Goal: Information Seeking & Learning: Learn about a topic

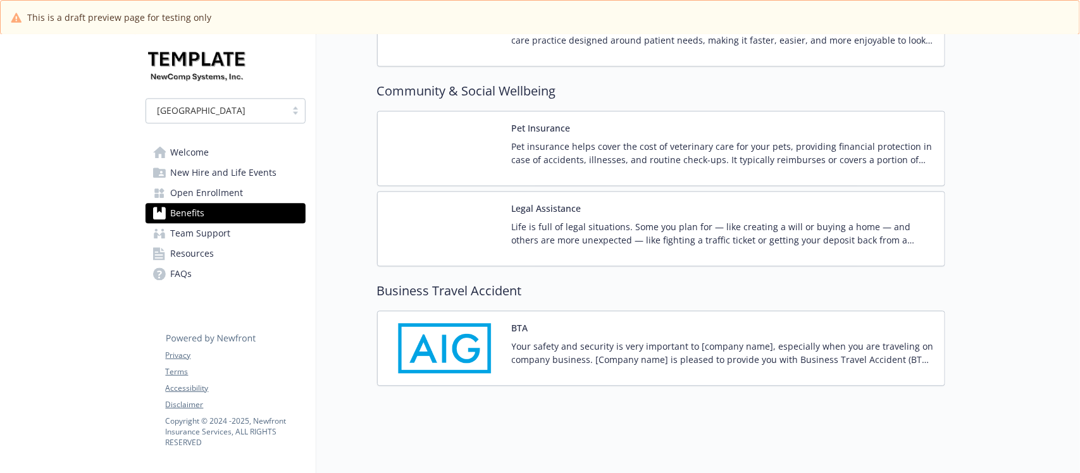
scroll to position [3414, 0]
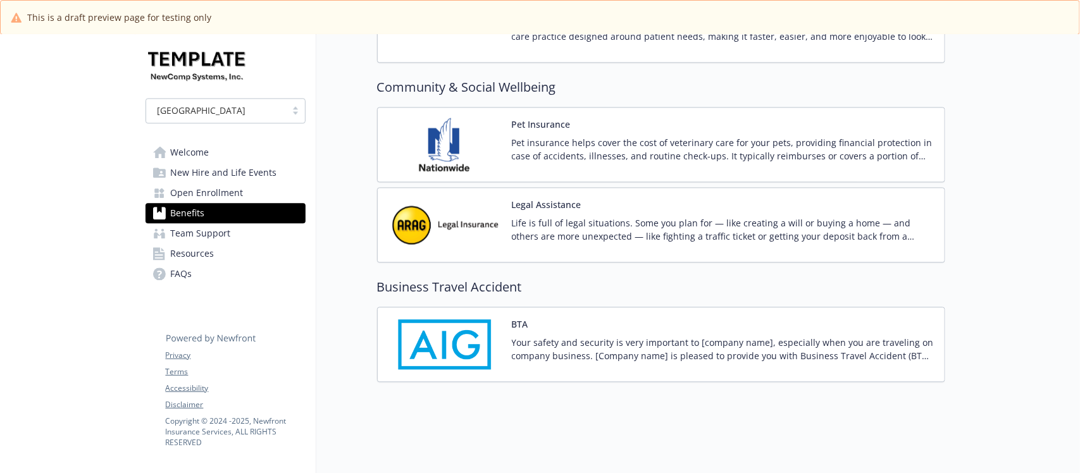
click at [697, 318] on div "BTA Your safety and security is very important to [company name], especially wh…" at bounding box center [723, 345] width 422 height 54
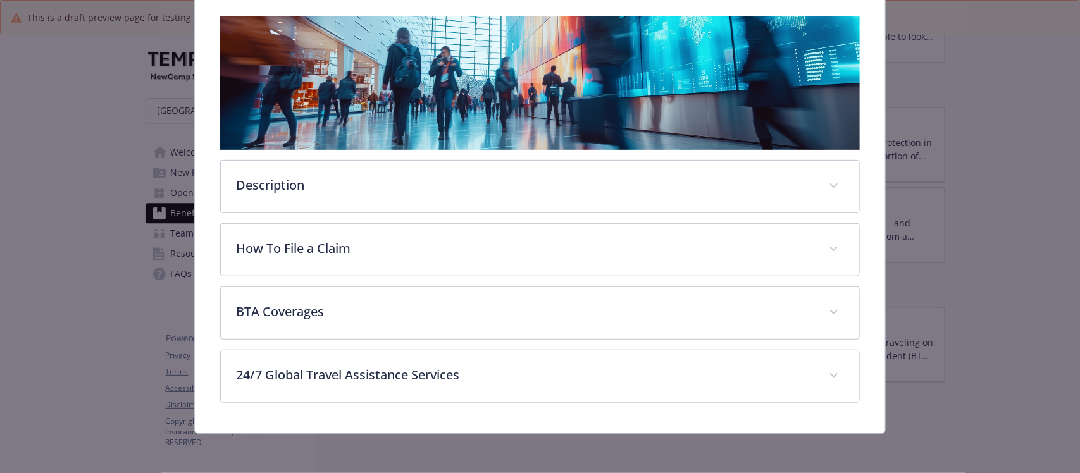
scroll to position [197, 0]
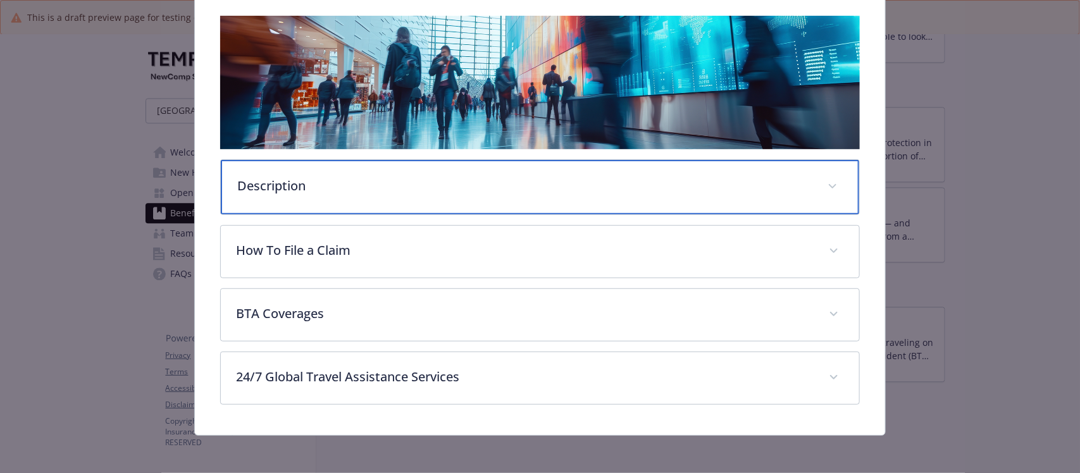
click at [377, 185] on p "Description" at bounding box center [524, 185] width 574 height 19
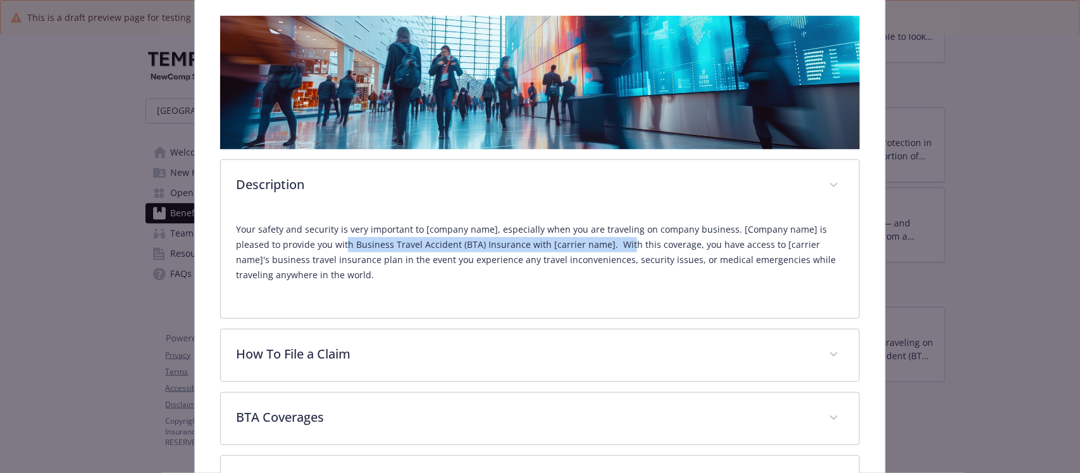
drag, startPoint x: 492, startPoint y: 249, endPoint x: 623, endPoint y: 249, distance: 130.9
click at [623, 249] on p "Your safety and security is very important to [company name], especially when y…" at bounding box center [539, 252] width 607 height 61
click at [502, 279] on p "Your safety and security is very important to [company name], especially when y…" at bounding box center [539, 252] width 607 height 61
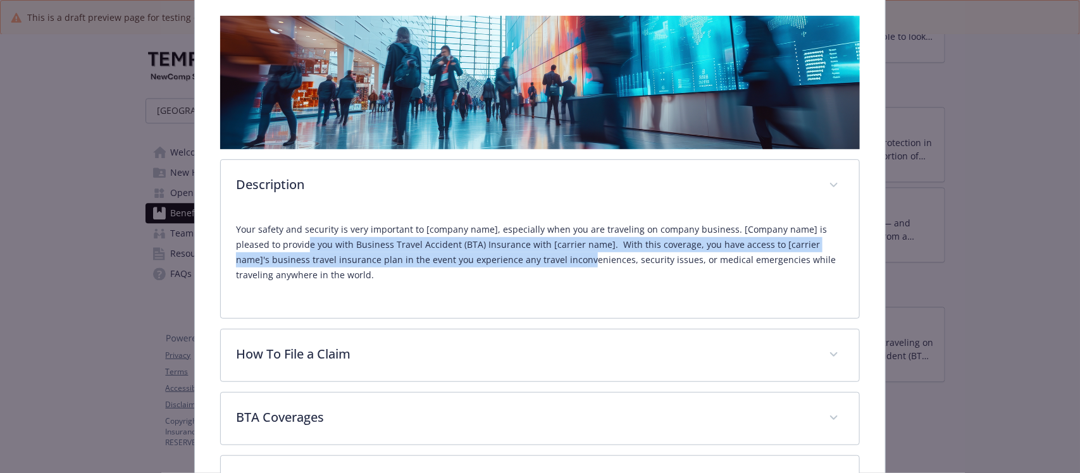
drag, startPoint x: 336, startPoint y: 244, endPoint x: 699, endPoint y: 288, distance: 365.7
click at [698, 287] on div "Your safety and security is very important to [company name], especially when y…" at bounding box center [539, 257] width 607 height 91
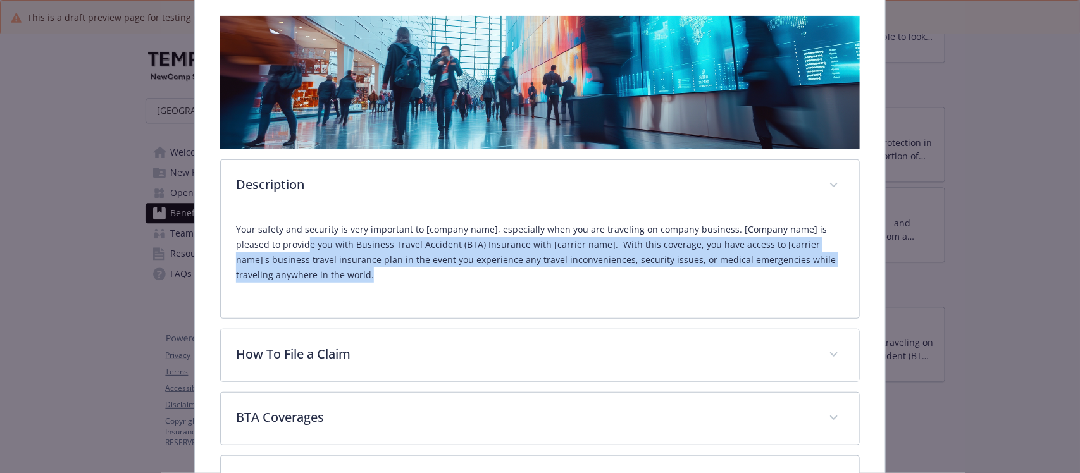
click at [569, 276] on p "Your safety and security is very important to [company name], especially when y…" at bounding box center [539, 252] width 607 height 61
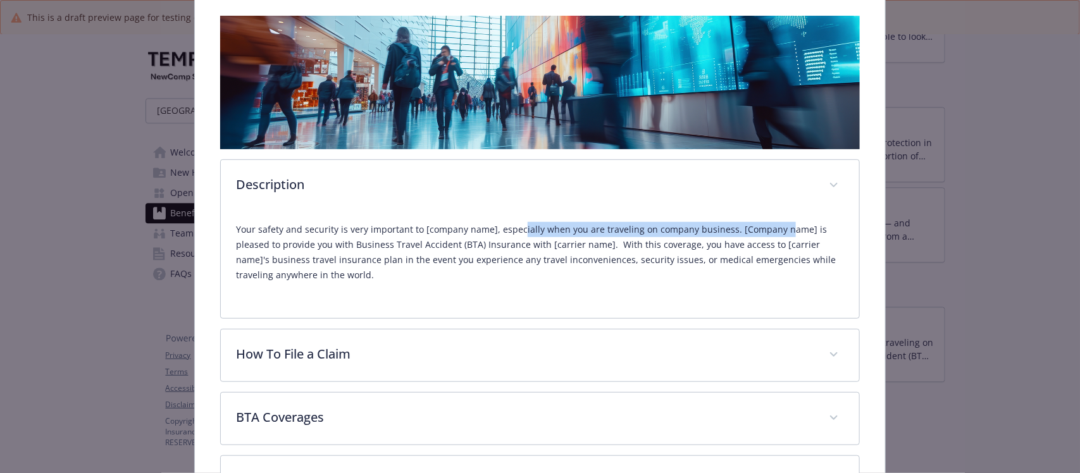
drag, startPoint x: 777, startPoint y: 226, endPoint x: 736, endPoint y: 231, distance: 41.5
click at [803, 229] on p "Your safety and security is very important to [company name], especially when y…" at bounding box center [539, 252] width 607 height 61
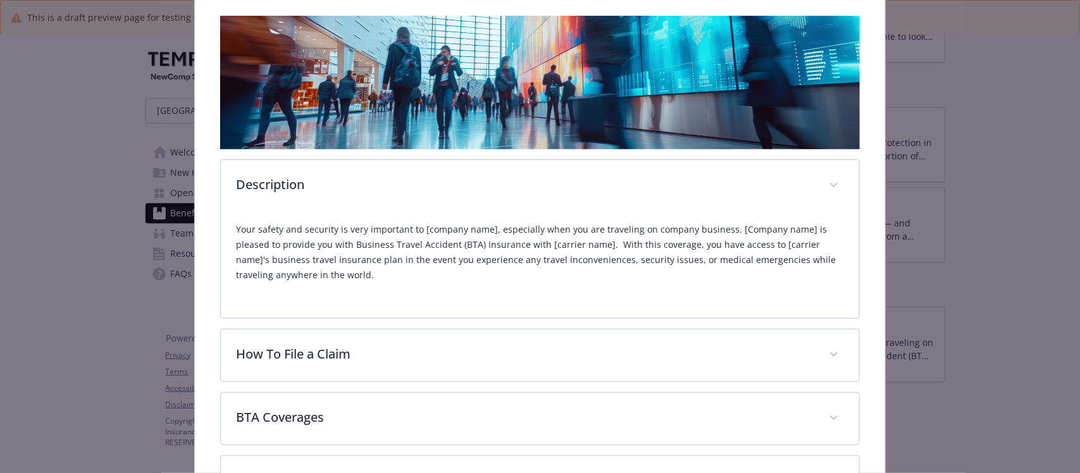
drag, startPoint x: 336, startPoint y: 248, endPoint x: 328, endPoint y: 250, distance: 9.2
click at [335, 249] on p "Your safety and security is very important to [company name], especially when y…" at bounding box center [539, 252] width 607 height 61
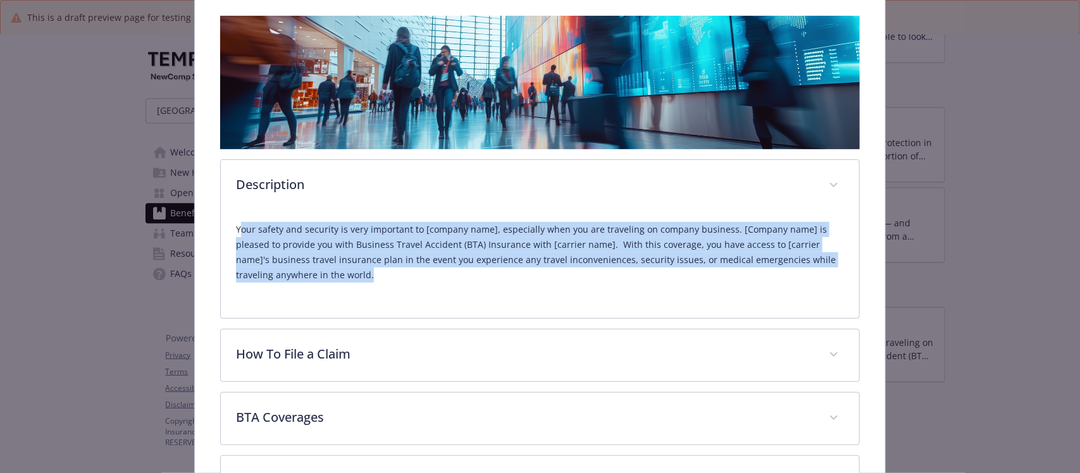
drag, startPoint x: 241, startPoint y: 226, endPoint x: 481, endPoint y: 283, distance: 246.4
click at [481, 283] on div "Your safety and security is very important to [company name], especially when y…" at bounding box center [539, 257] width 607 height 91
click at [448, 271] on p "Your safety and security is very important to [company name], especially when y…" at bounding box center [539, 252] width 607 height 61
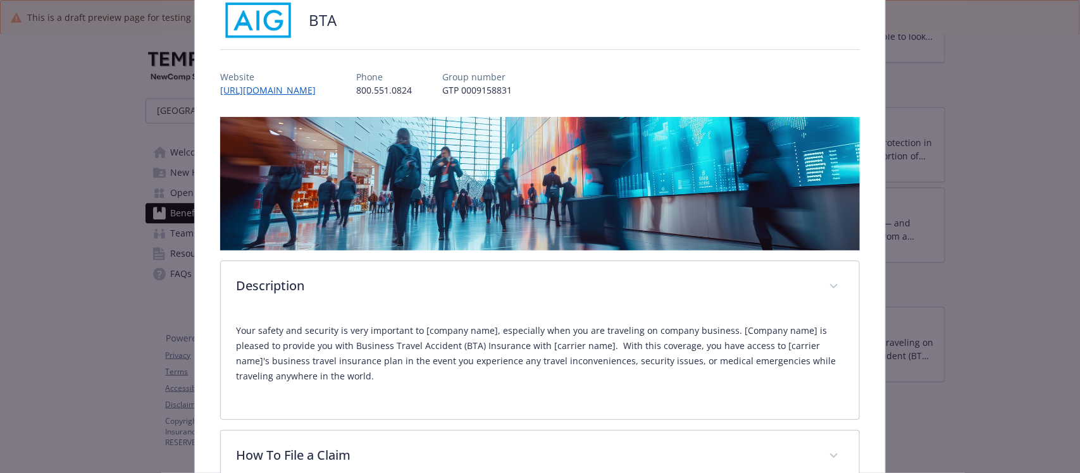
scroll to position [39, 0]
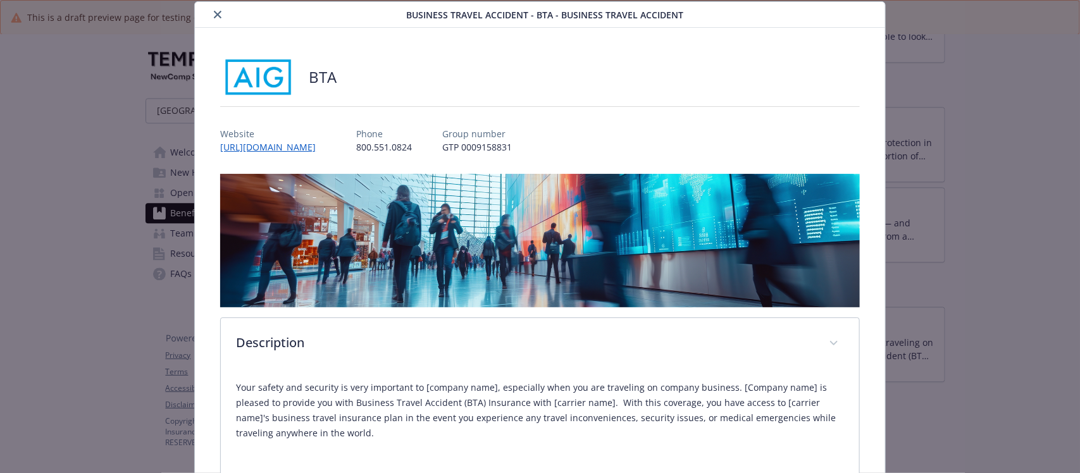
click at [215, 11] on icon "close" at bounding box center [218, 15] width 8 height 8
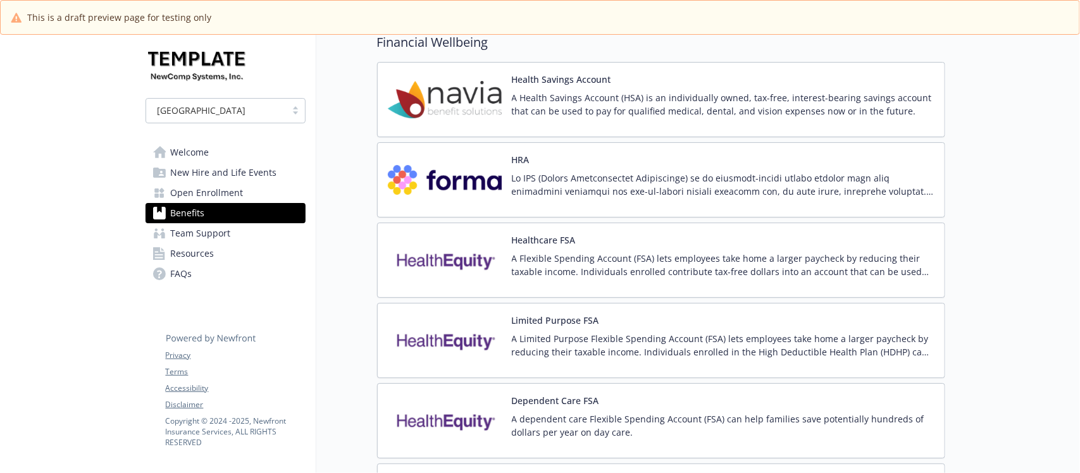
scroll to position [2069, 0]
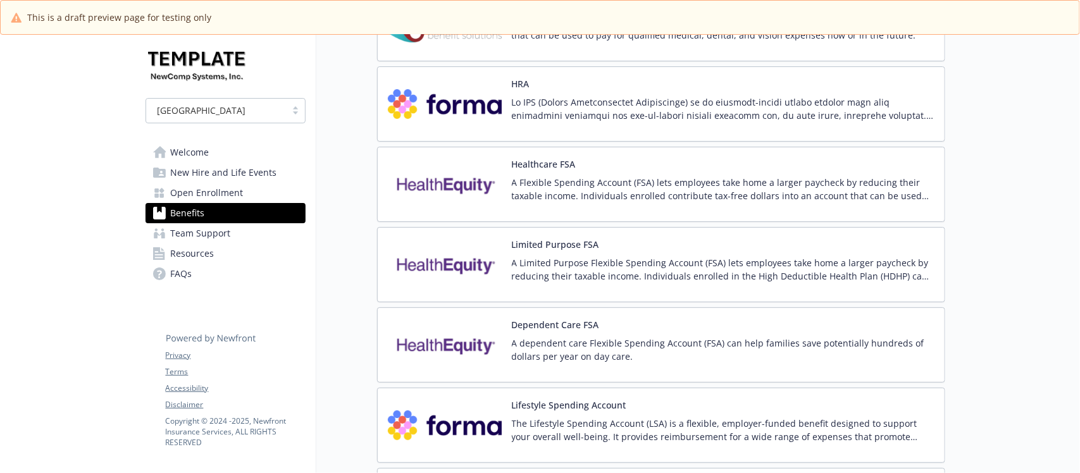
click at [675, 340] on div "Dependent Care FSA A dependent care Flexible Spending Account (FSA) can help fa…" at bounding box center [723, 345] width 422 height 54
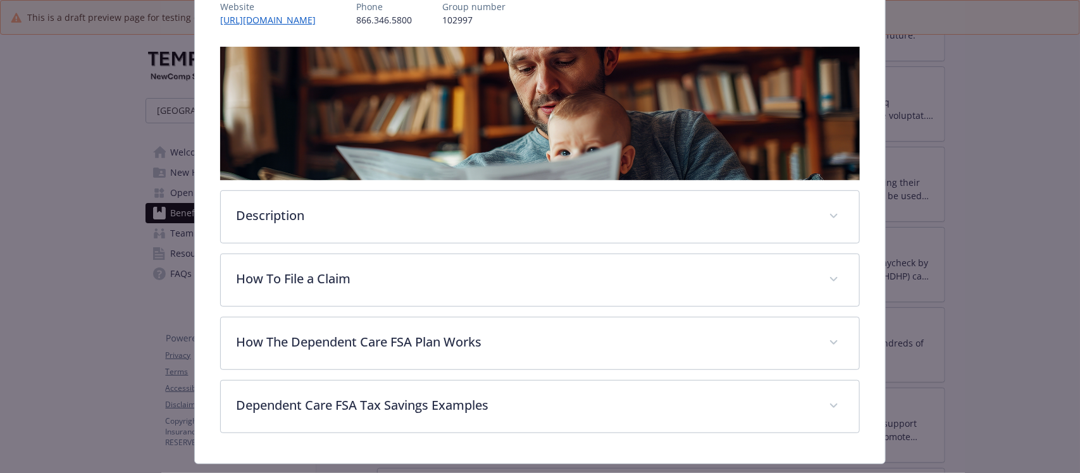
scroll to position [190, 0]
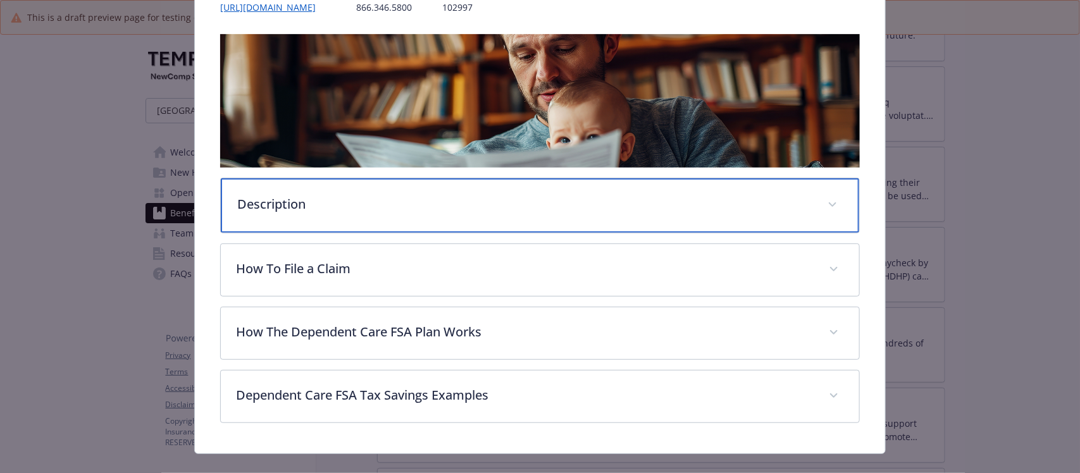
click at [368, 204] on p "Description" at bounding box center [524, 204] width 574 height 19
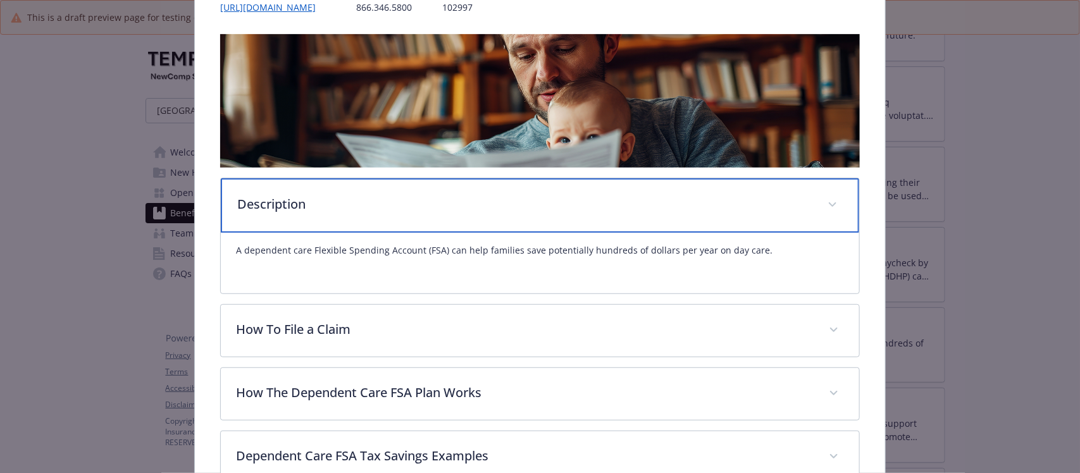
scroll to position [269, 0]
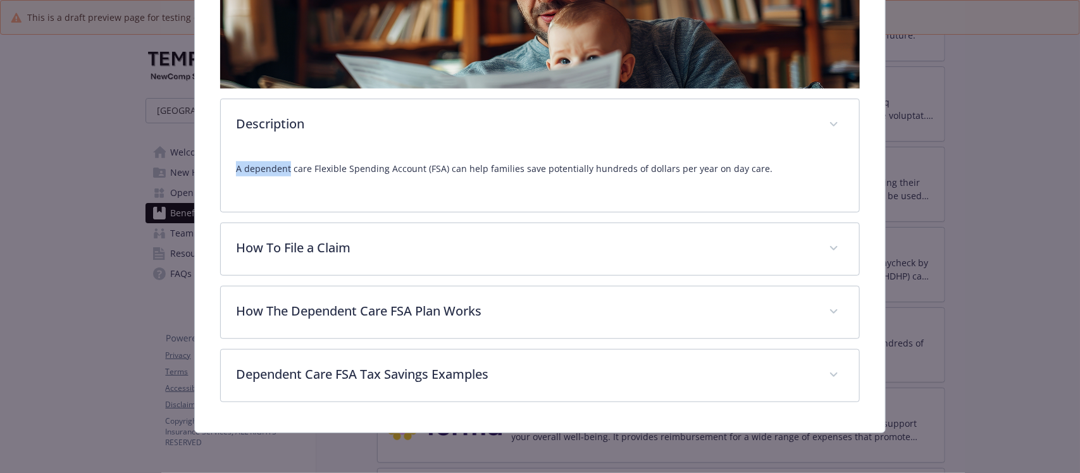
drag, startPoint x: 291, startPoint y: 155, endPoint x: 805, endPoint y: 151, distance: 513.6
click at [795, 137] on div "Description A dependent care Flexible Spending Account (FSA) can help families …" at bounding box center [539, 156] width 639 height 114
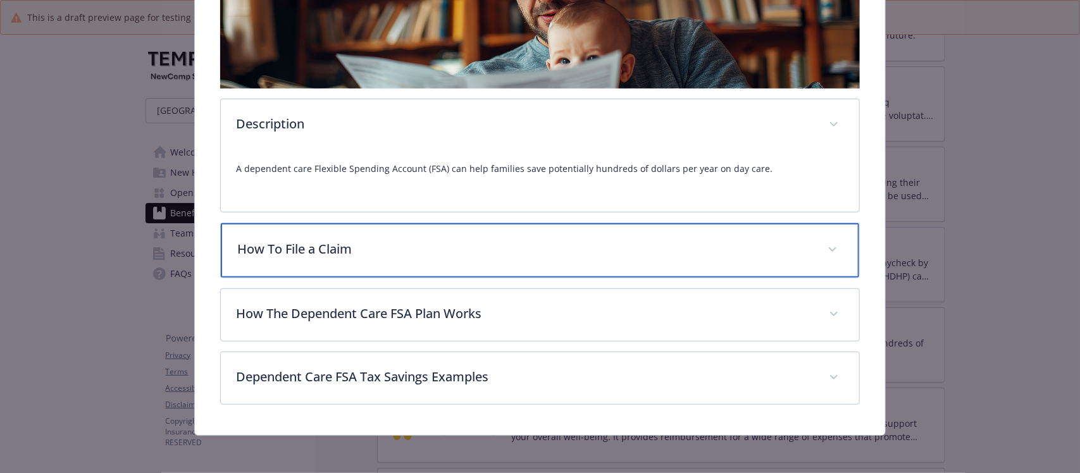
click at [451, 257] on div "How To File a Claim" at bounding box center [540, 250] width 638 height 54
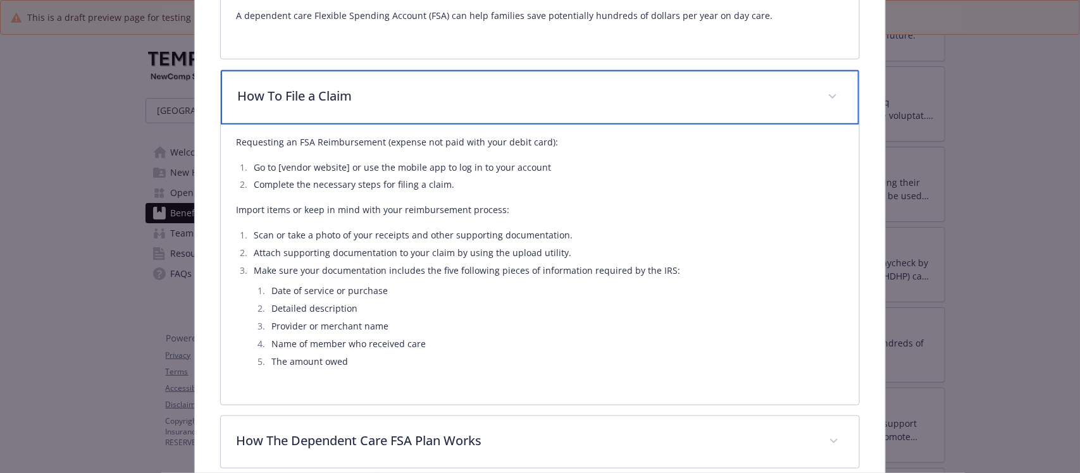
scroll to position [428, 0]
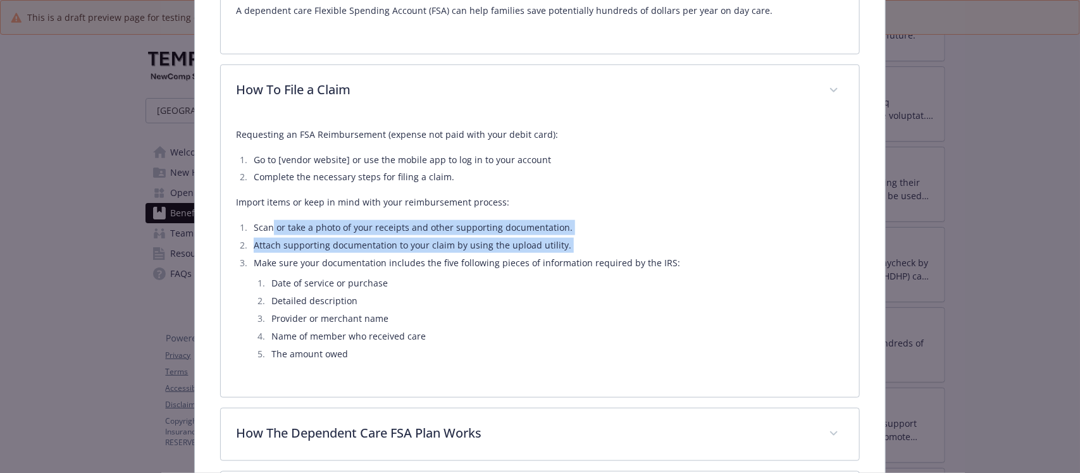
drag, startPoint x: 321, startPoint y: 238, endPoint x: 435, endPoint y: 268, distance: 117.1
click at [424, 261] on ol "Scan or take a photo of your receipts and other supporting documentation. Attac…" at bounding box center [539, 291] width 607 height 142
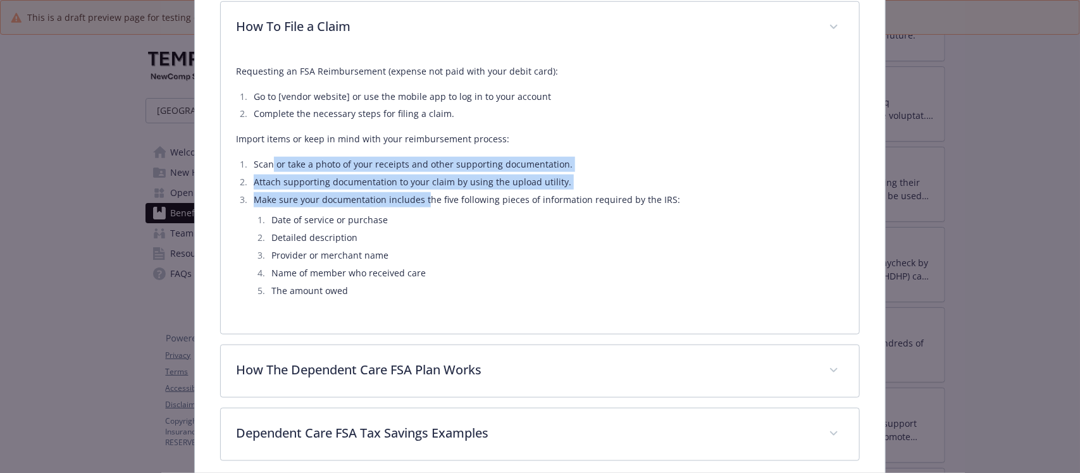
scroll to position [550, 0]
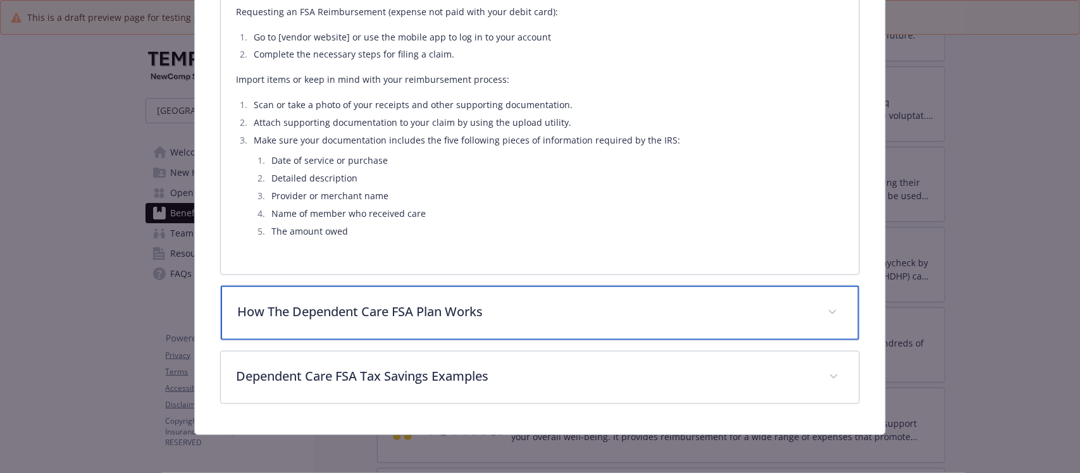
click at [463, 307] on p "How The Dependent Care FSA Plan Works" at bounding box center [524, 311] width 574 height 19
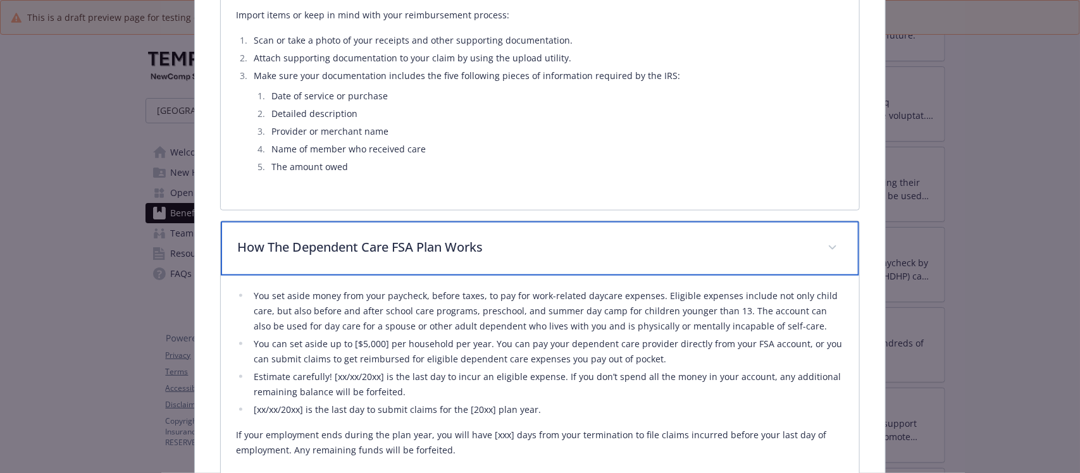
scroll to position [708, 0]
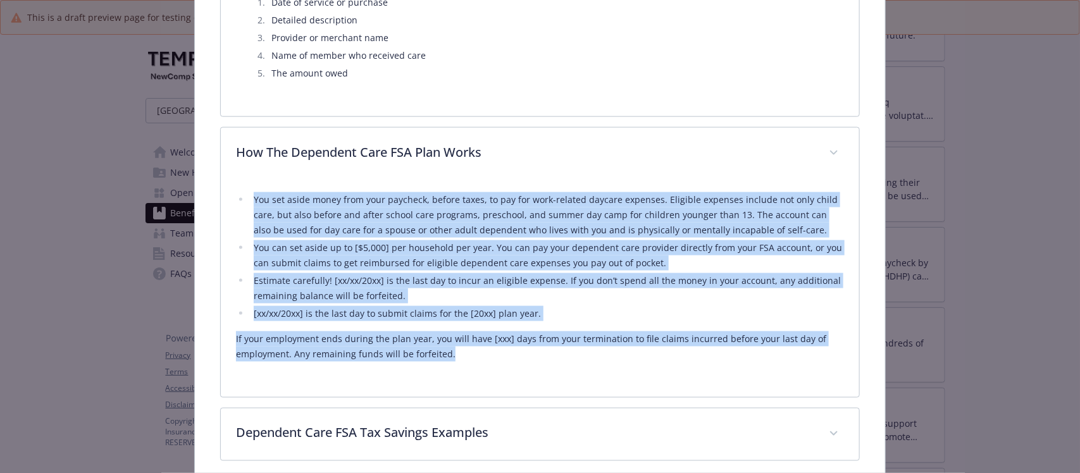
drag, startPoint x: 239, startPoint y: 202, endPoint x: 622, endPoint y: 373, distance: 419.0
click at [622, 373] on div "You set aside money from your paycheck, before taxes, to pay for work-related d…" at bounding box center [539, 281] width 607 height 202
click at [521, 275] on li "Estimate carefully! [xx/xx/20xx] is the last day to incur an eligible expense. …" at bounding box center [546, 288] width 593 height 30
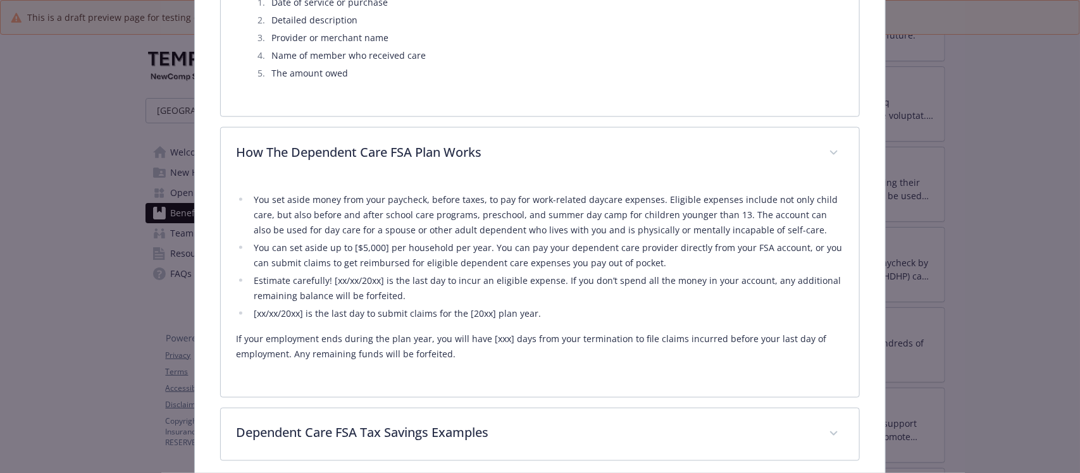
scroll to position [767, 0]
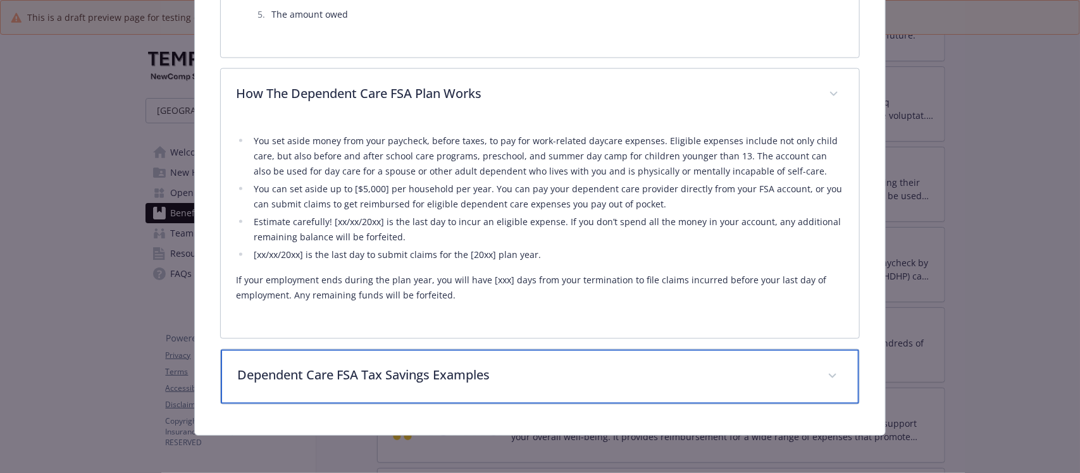
click at [510, 379] on p "Dependent Care FSA Tax Savings Examples" at bounding box center [524, 375] width 574 height 19
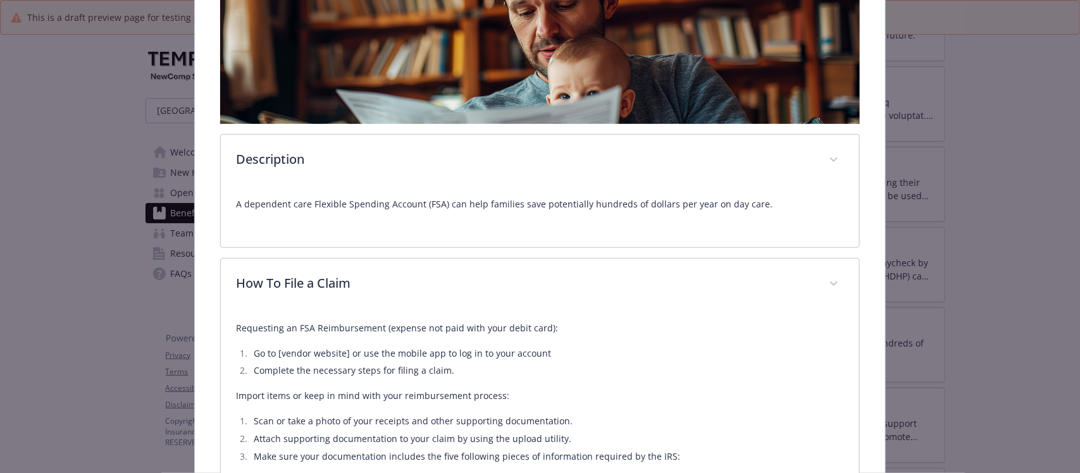
scroll to position [84, 0]
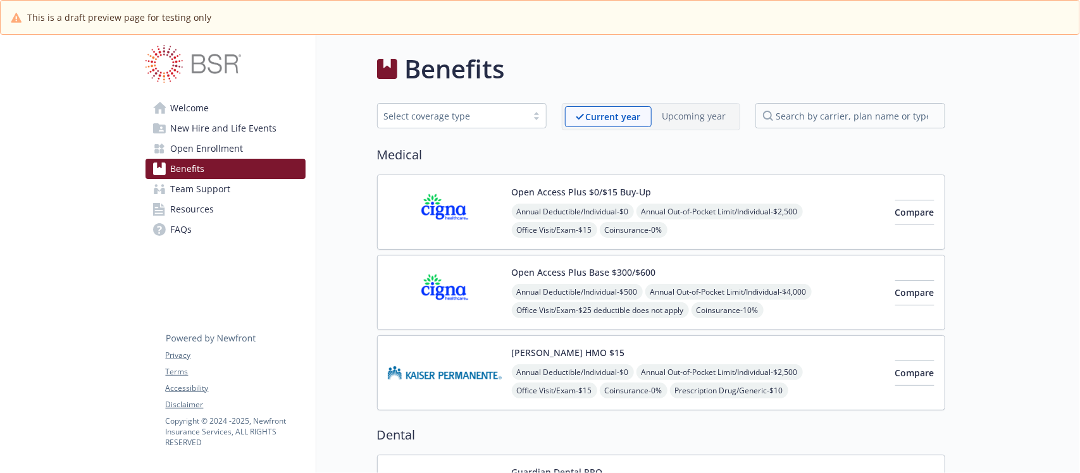
scroll to position [649, 0]
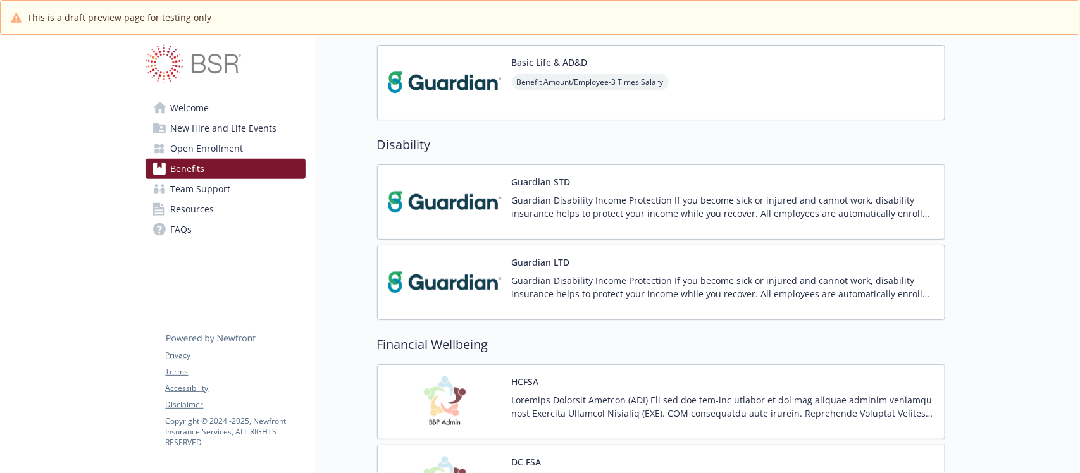
click at [624, 374] on div "HCFSA" at bounding box center [661, 401] width 568 height 75
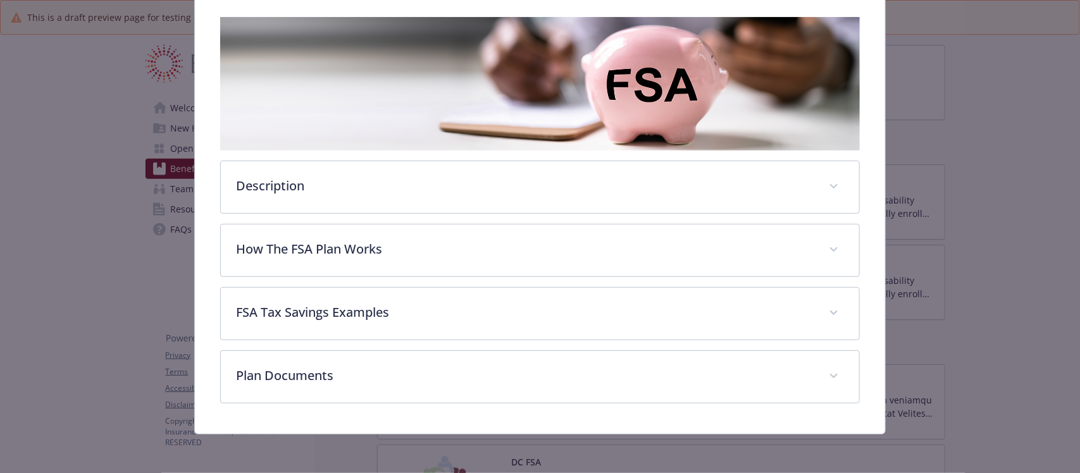
scroll to position [197, 0]
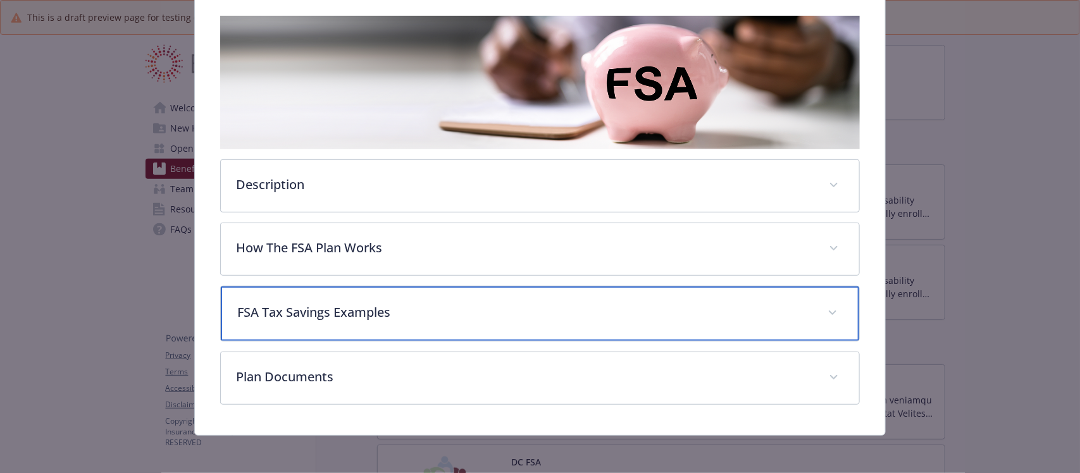
click at [479, 304] on p "FSA Tax Savings Examples" at bounding box center [524, 312] width 574 height 19
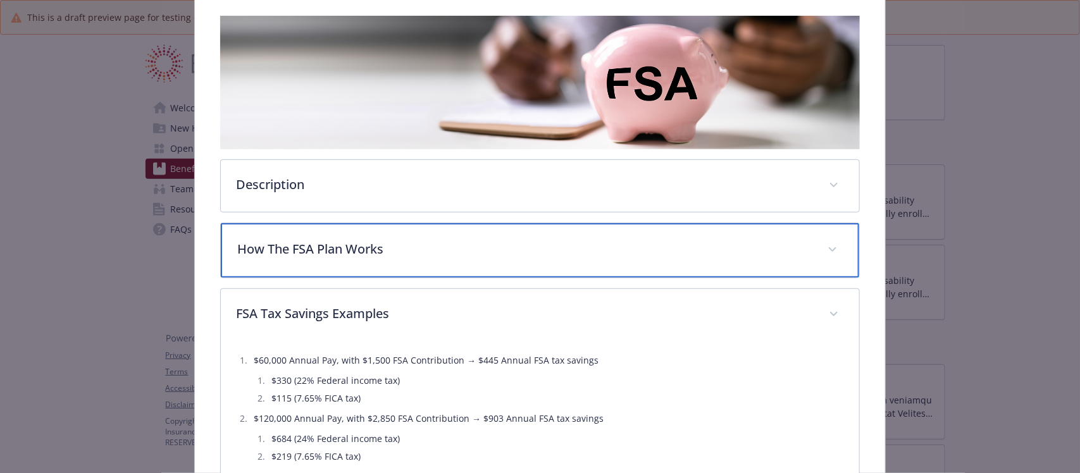
click at [519, 256] on div "How The FSA Plan Works" at bounding box center [540, 250] width 638 height 54
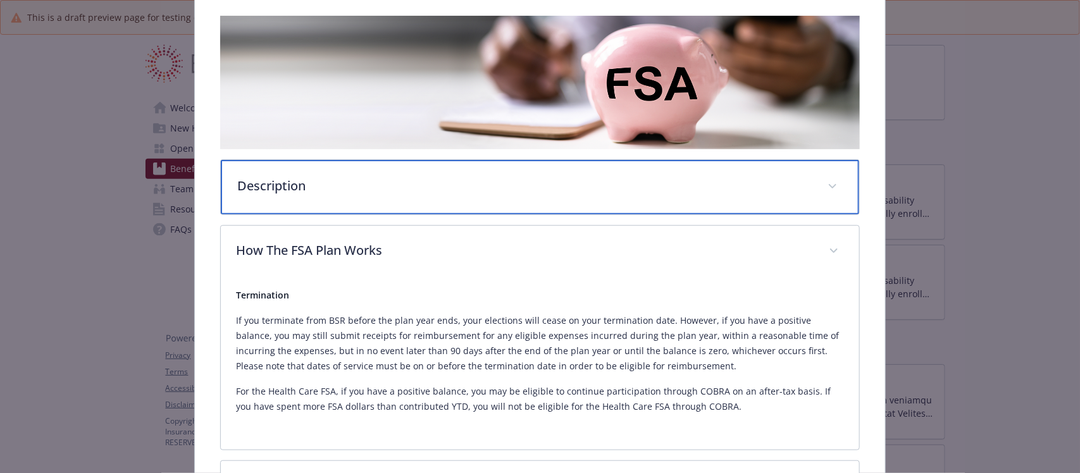
click at [399, 185] on p "Description" at bounding box center [524, 185] width 574 height 19
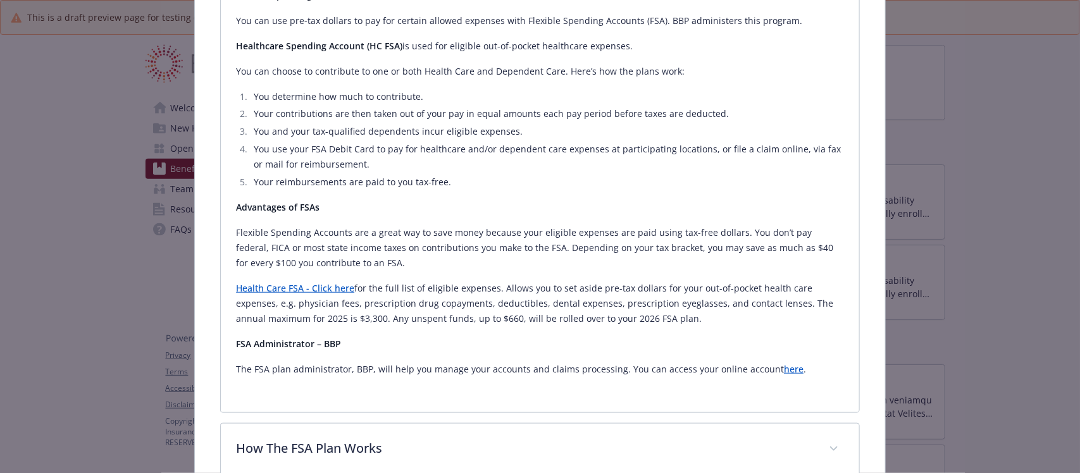
scroll to position [435, 0]
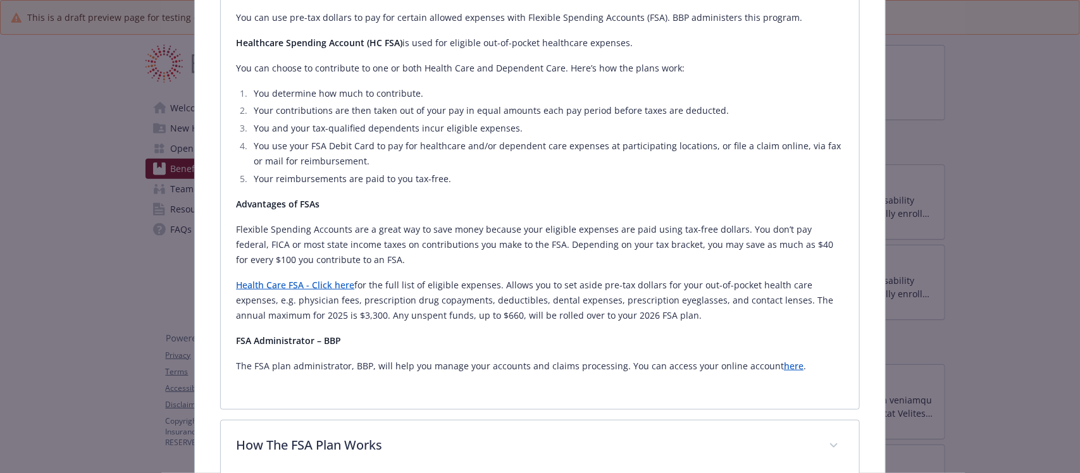
click at [791, 367] on p "The FSA plan administrator, BBP, will help you manage your accounts and claims …" at bounding box center [539, 366] width 607 height 15
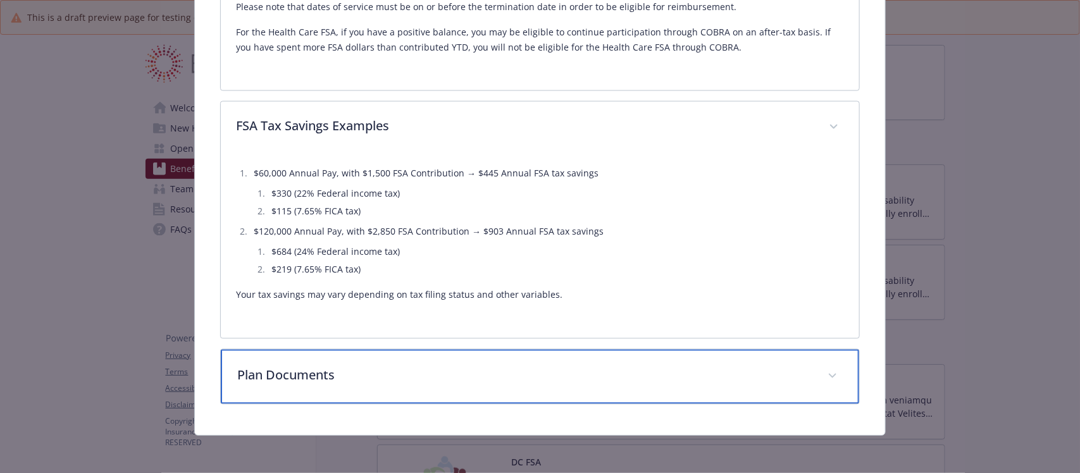
click at [481, 374] on p "Plan Documents" at bounding box center [524, 375] width 574 height 19
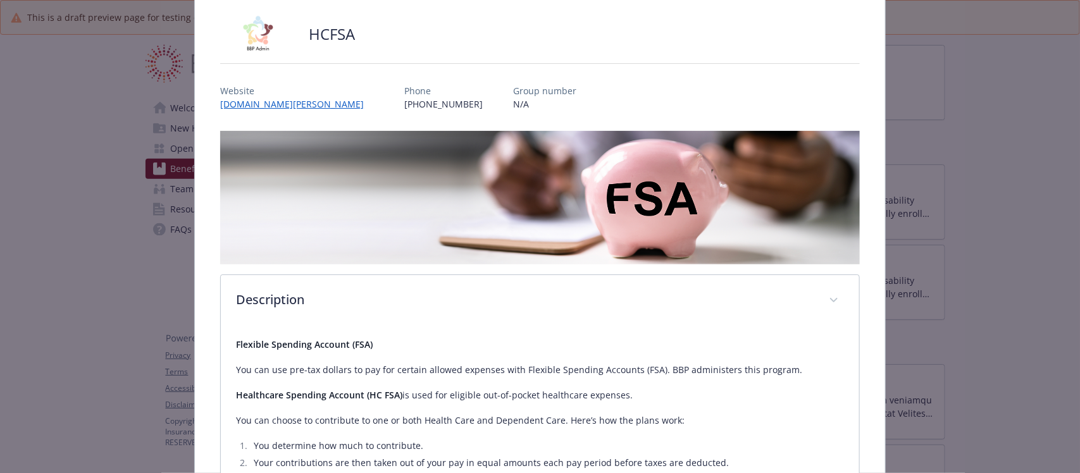
scroll to position [0, 0]
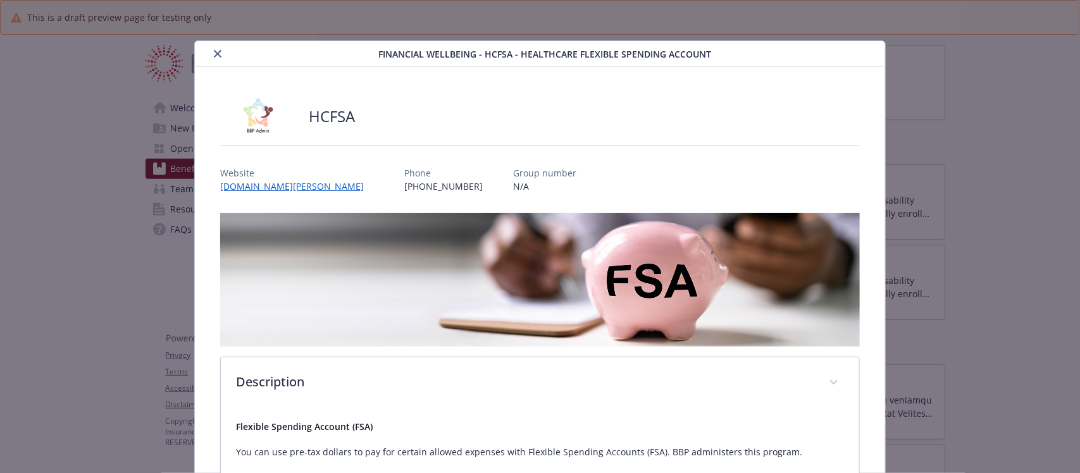
click at [214, 54] on icon "close" at bounding box center [218, 54] width 8 height 8
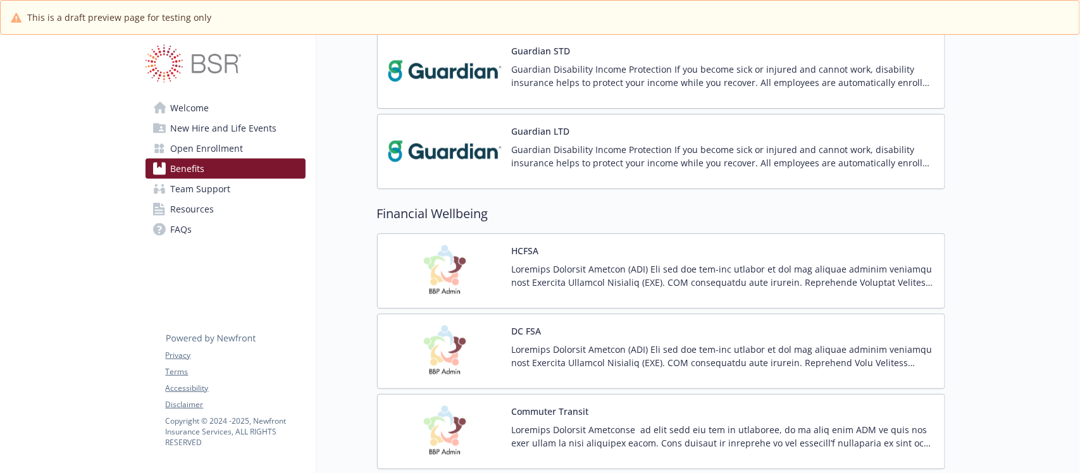
scroll to position [886, 0]
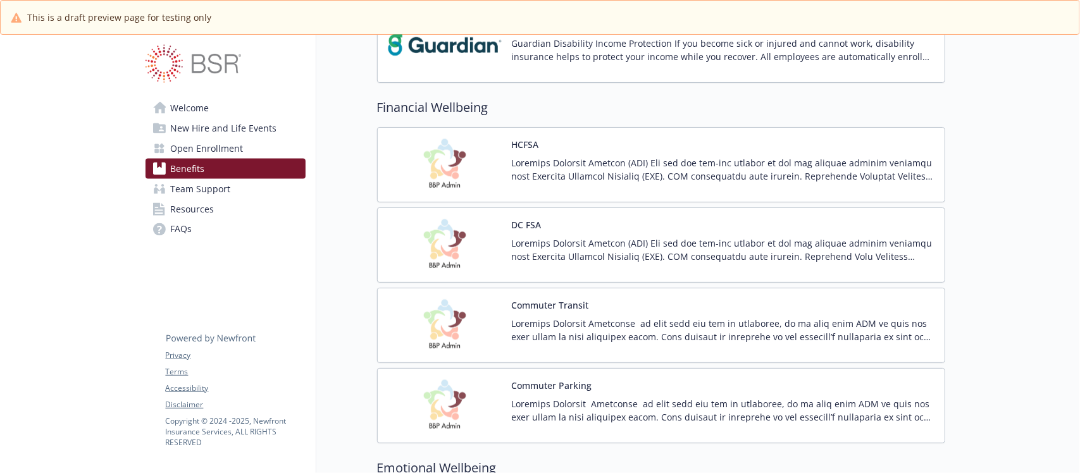
click at [725, 307] on div "Commuter Transit" at bounding box center [723, 326] width 422 height 54
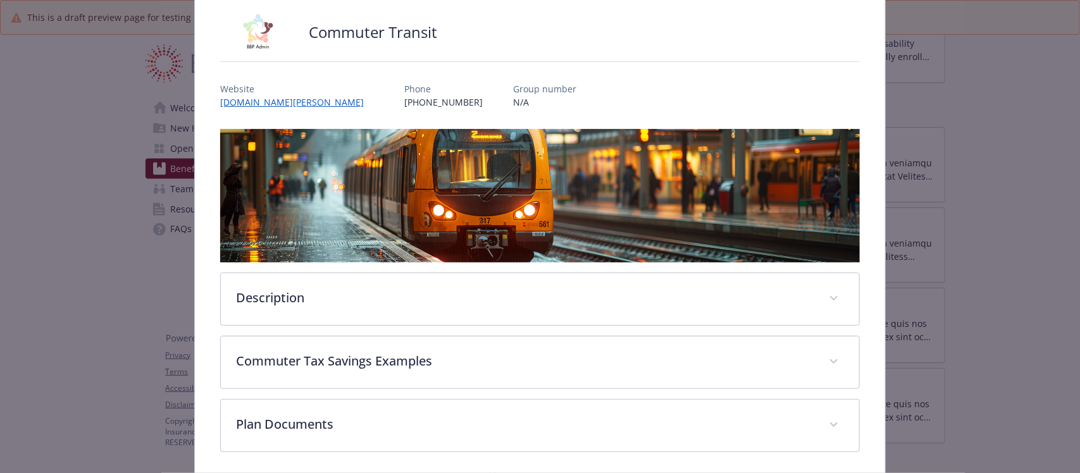
scroll to position [133, 0]
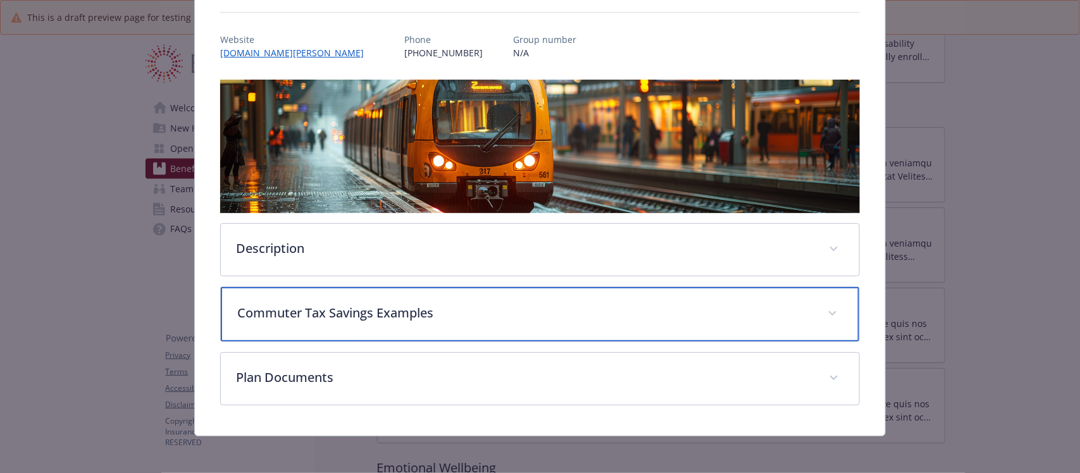
click at [484, 315] on p "Commuter Tax Savings Examples" at bounding box center [524, 313] width 574 height 19
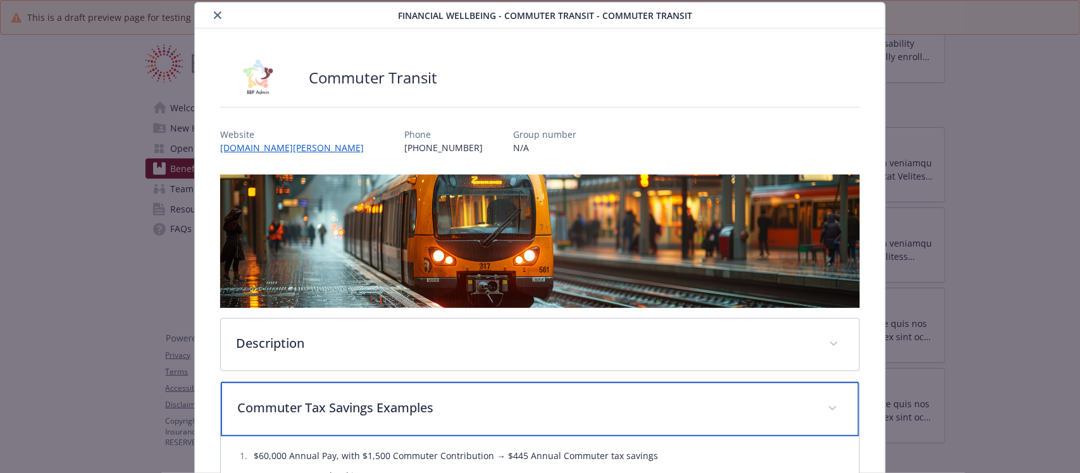
scroll to position [0, 0]
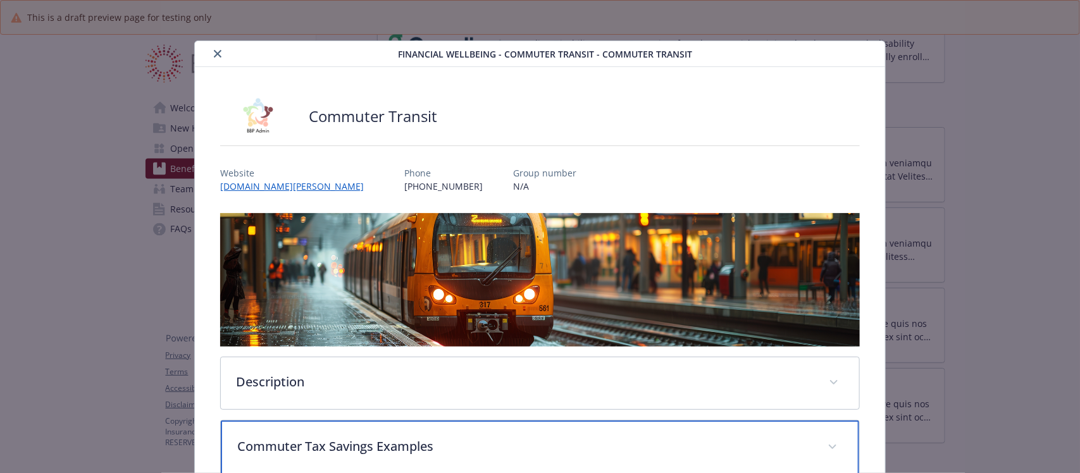
click at [413, 454] on div "Commuter Tax Savings Examples" at bounding box center [540, 448] width 638 height 54
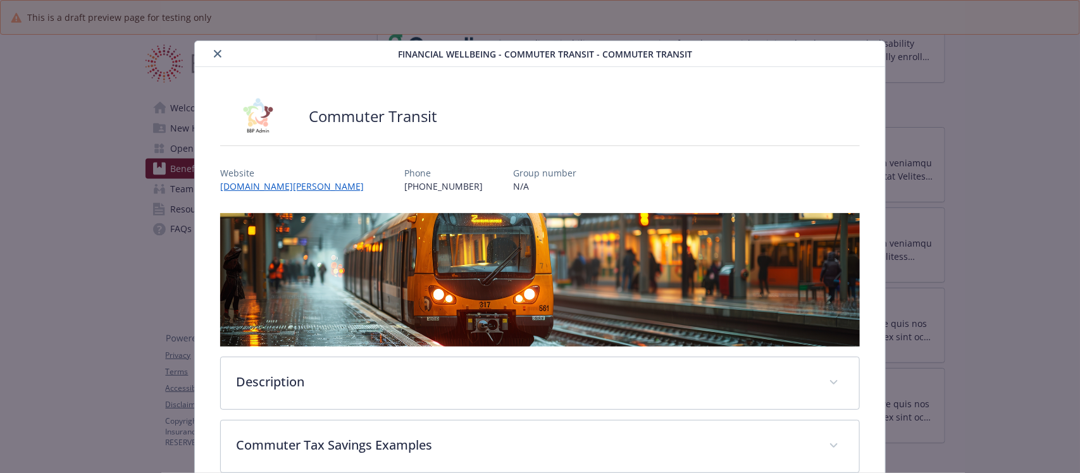
click at [215, 54] on icon "close" at bounding box center [218, 54] width 8 height 8
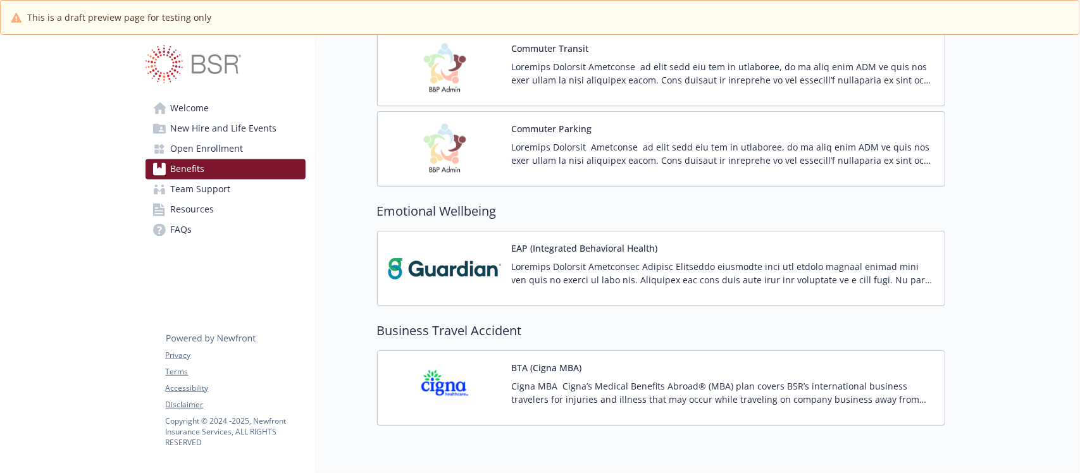
scroll to position [1202, 0]
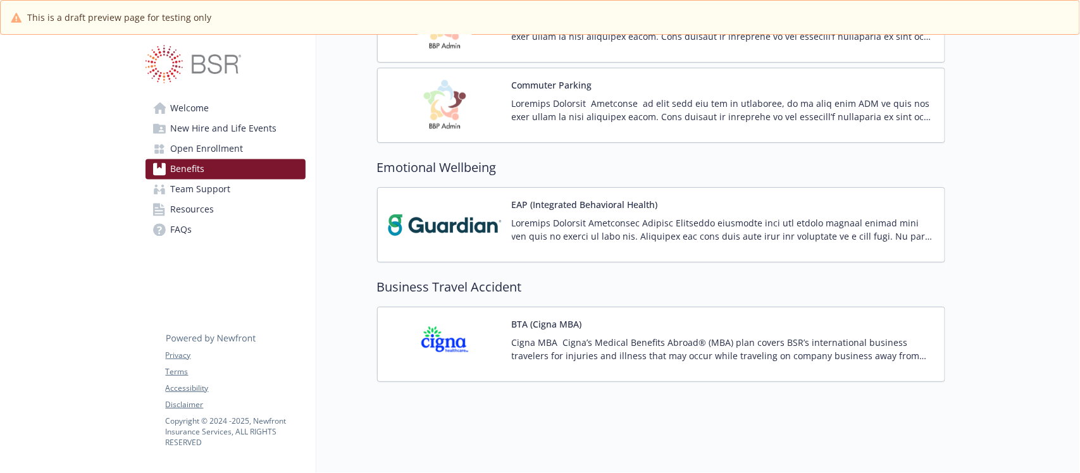
click at [650, 318] on div "BTA (Cigna MBA) Cigna MBA Cigna’s Medical Benefits Abroad® (MBA) plan covers BS…" at bounding box center [723, 345] width 422 height 54
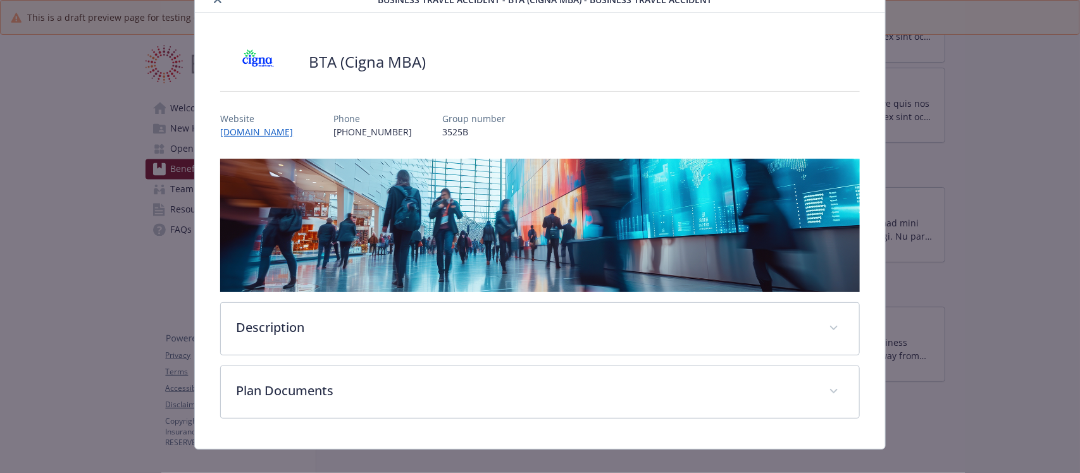
scroll to position [70, 0]
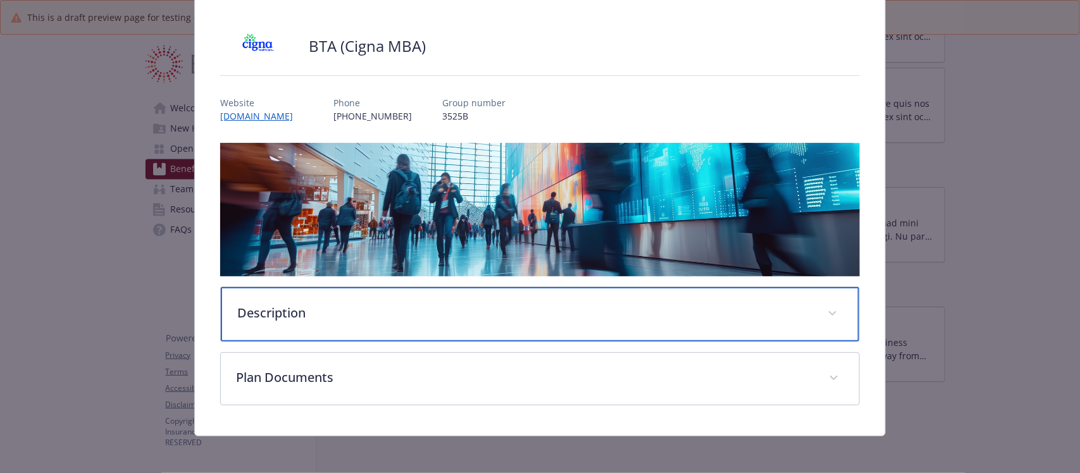
click at [378, 311] on p "Description" at bounding box center [524, 313] width 574 height 19
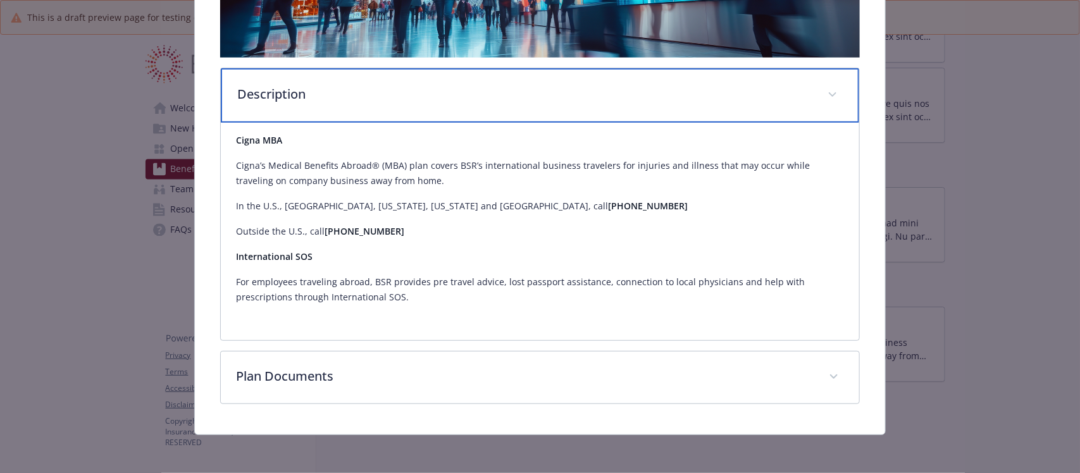
scroll to position [0, 0]
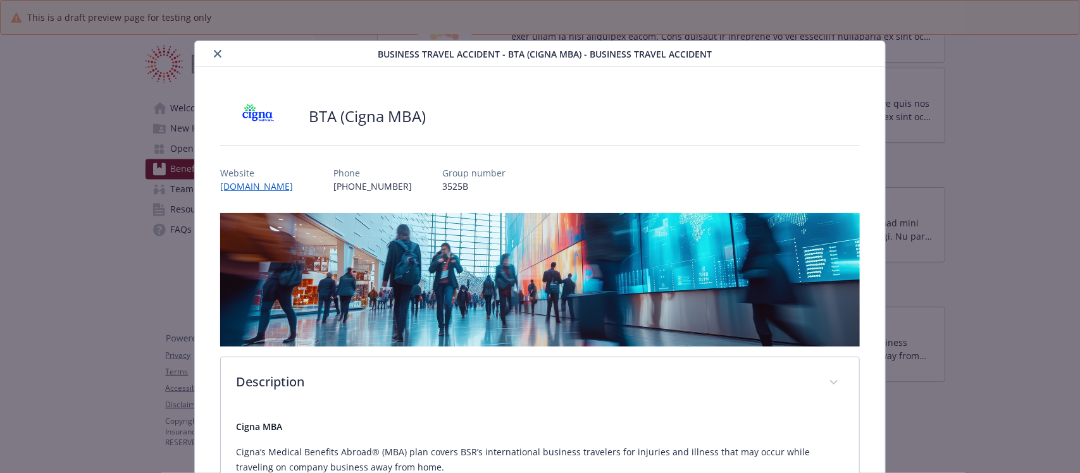
click at [210, 54] on button "close" at bounding box center [217, 53] width 15 height 15
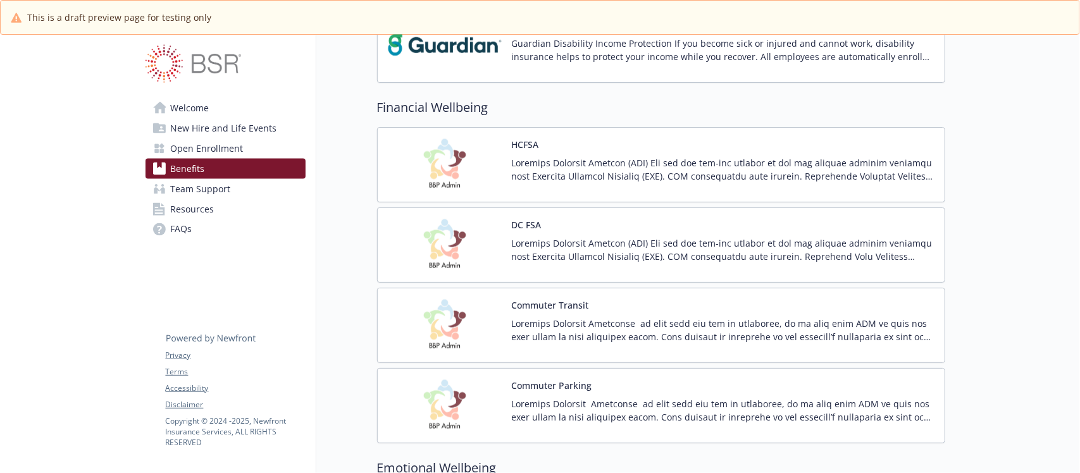
click at [225, 147] on span "Open Enrollment" at bounding box center [207, 149] width 73 height 20
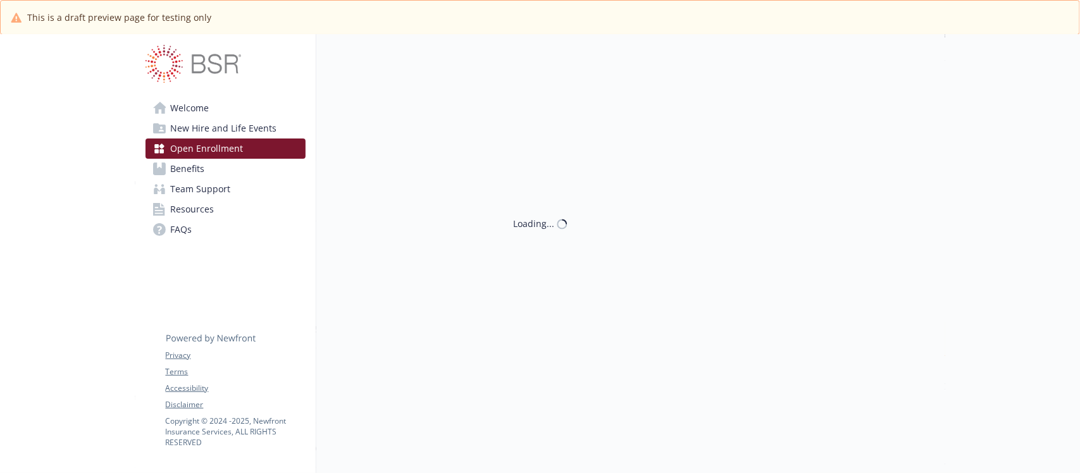
click at [228, 123] on span "New Hire and Life Events" at bounding box center [224, 128] width 106 height 20
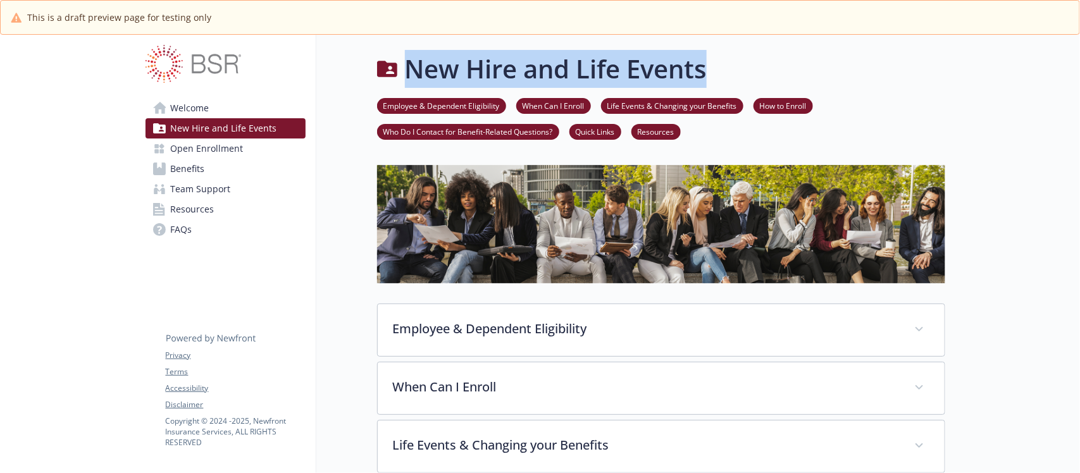
drag, startPoint x: 718, startPoint y: 73, endPoint x: 412, endPoint y: 82, distance: 305.6
click at [412, 82] on div "New Hire and Life Events" at bounding box center [661, 69] width 568 height 38
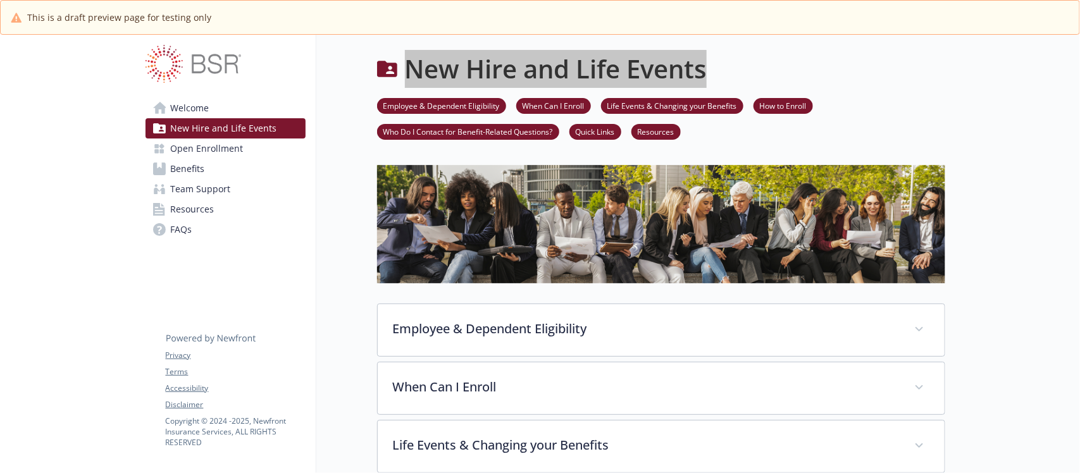
scroll to position [158, 0]
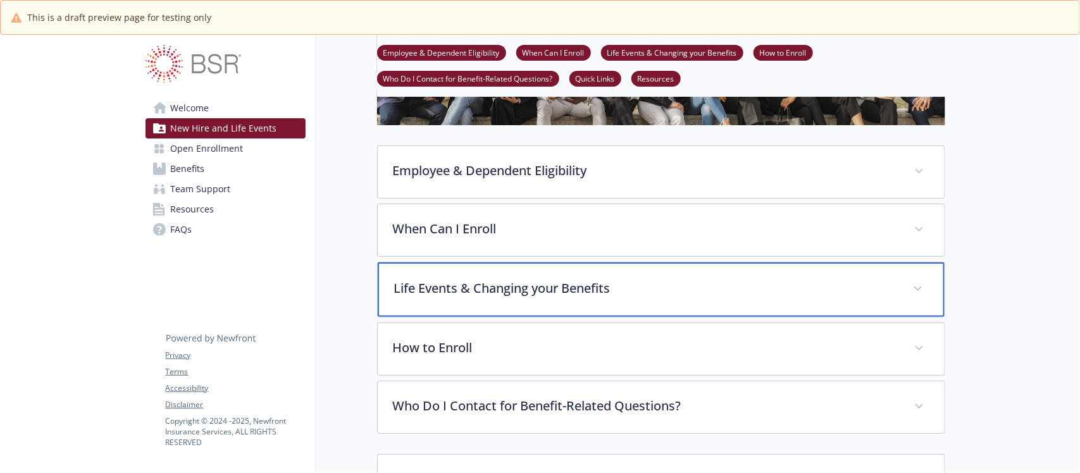
click at [636, 295] on p "Life Events & Changing your Benefits" at bounding box center [645, 288] width 503 height 19
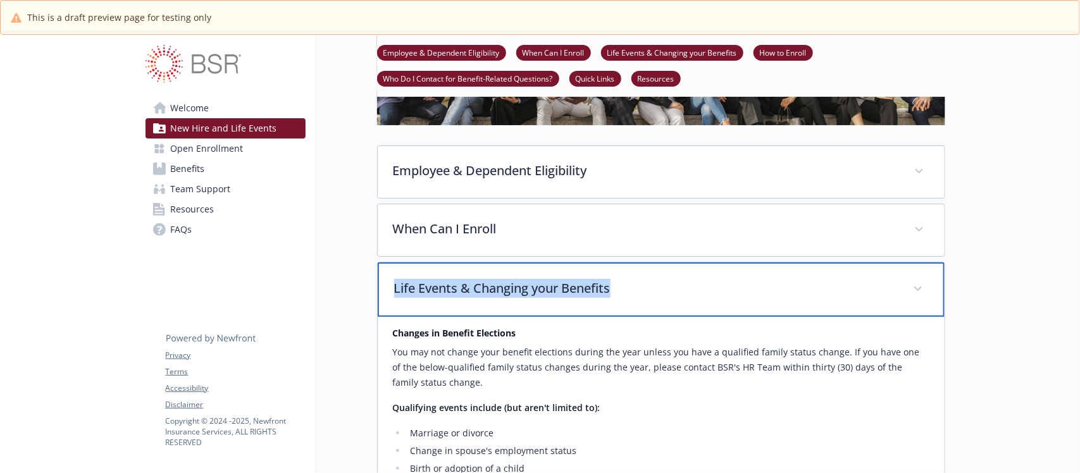
drag, startPoint x: 633, startPoint y: 292, endPoint x: 391, endPoint y: 293, distance: 242.2
click at [391, 293] on div "Life Events & Changing your Benefits" at bounding box center [661, 289] width 567 height 54
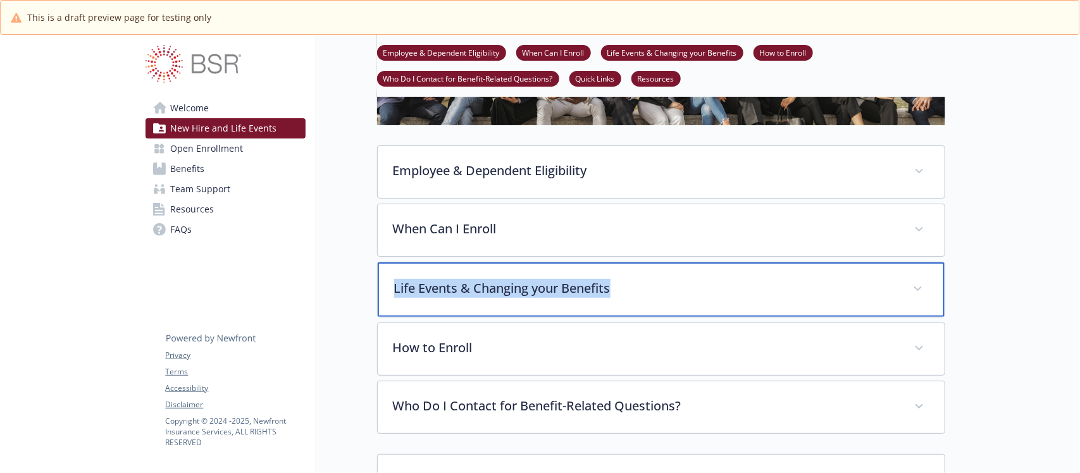
copy p "Life Events & Changing your Benefits"
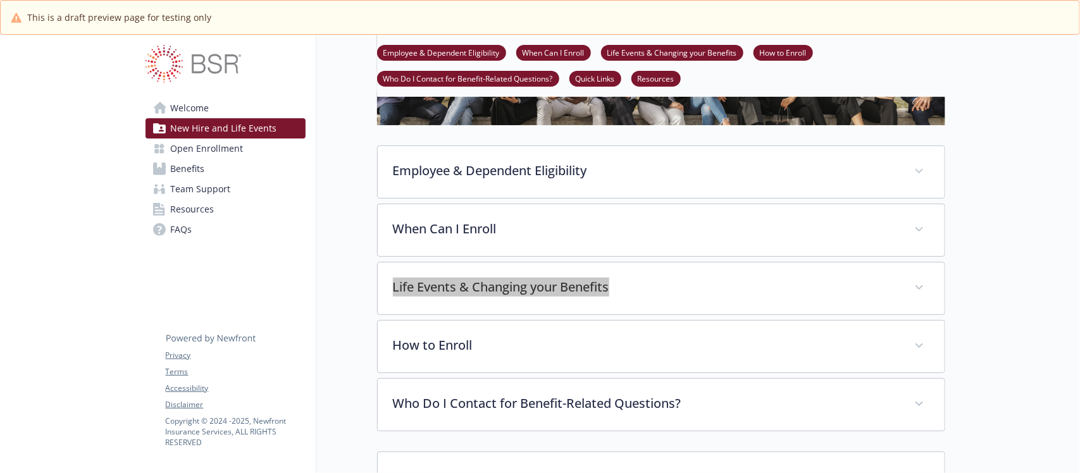
scroll to position [0, 0]
